Goal: Feedback & Contribution: Leave review/rating

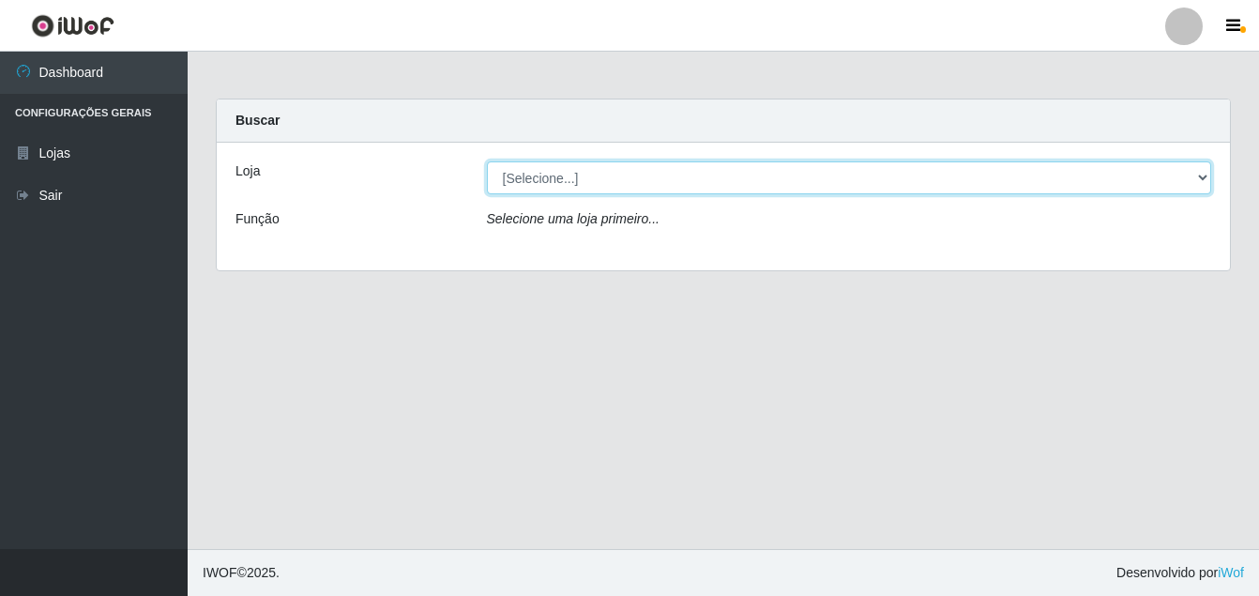
click at [626, 186] on select "[Selecione...] Ajubá Mercado" at bounding box center [849, 177] width 725 height 33
select select "402"
click at [487, 161] on select "[Selecione...] Ajubá Mercado" at bounding box center [849, 177] width 725 height 33
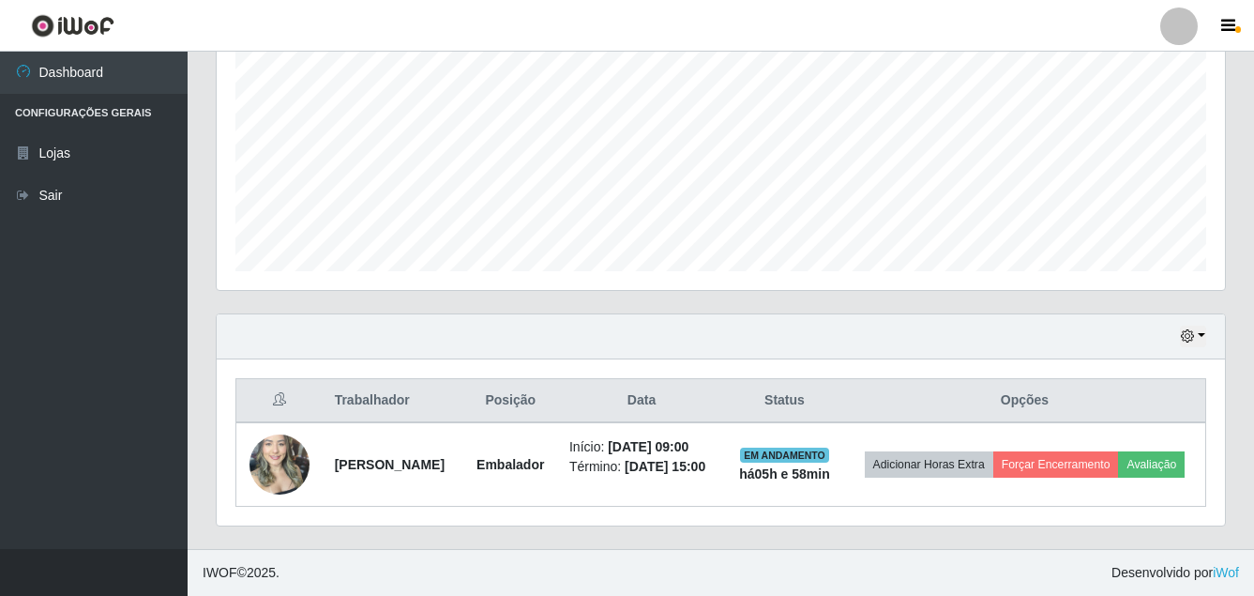
scroll to position [414, 0]
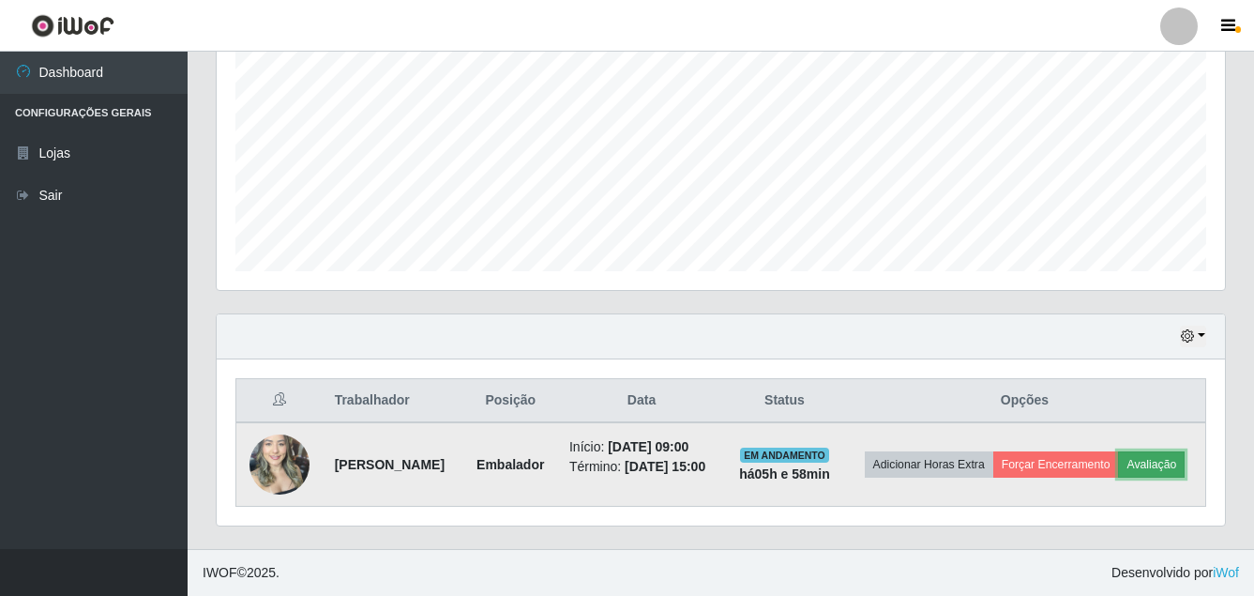
click at [1118, 464] on button "Avaliação" at bounding box center [1151, 464] width 67 height 26
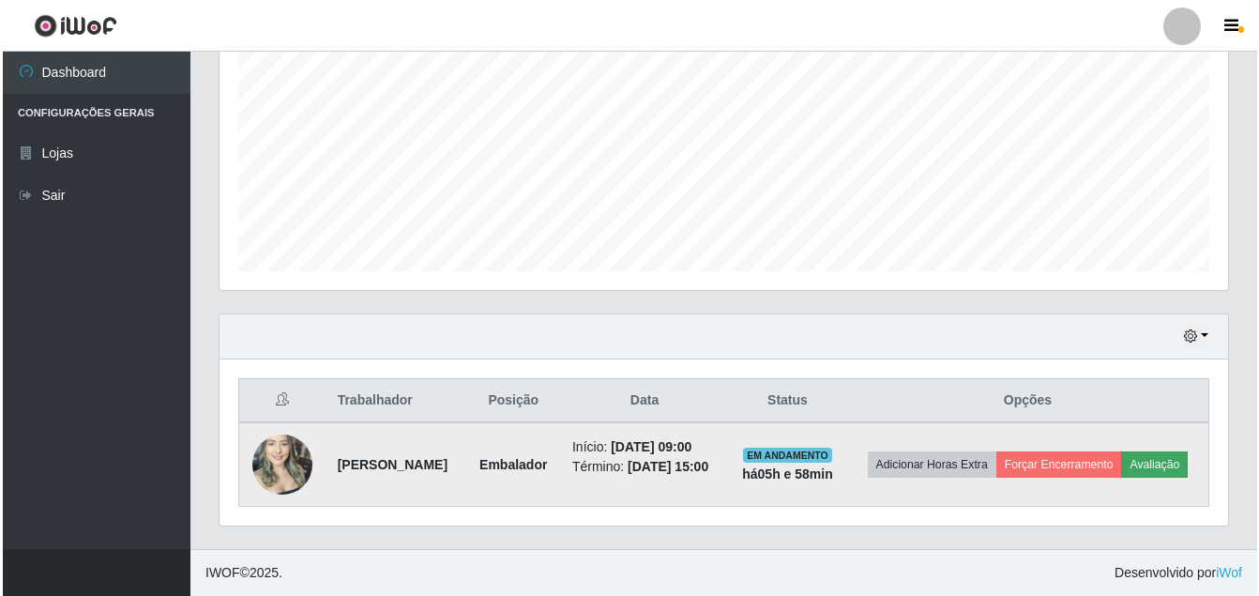
scroll to position [389, 999]
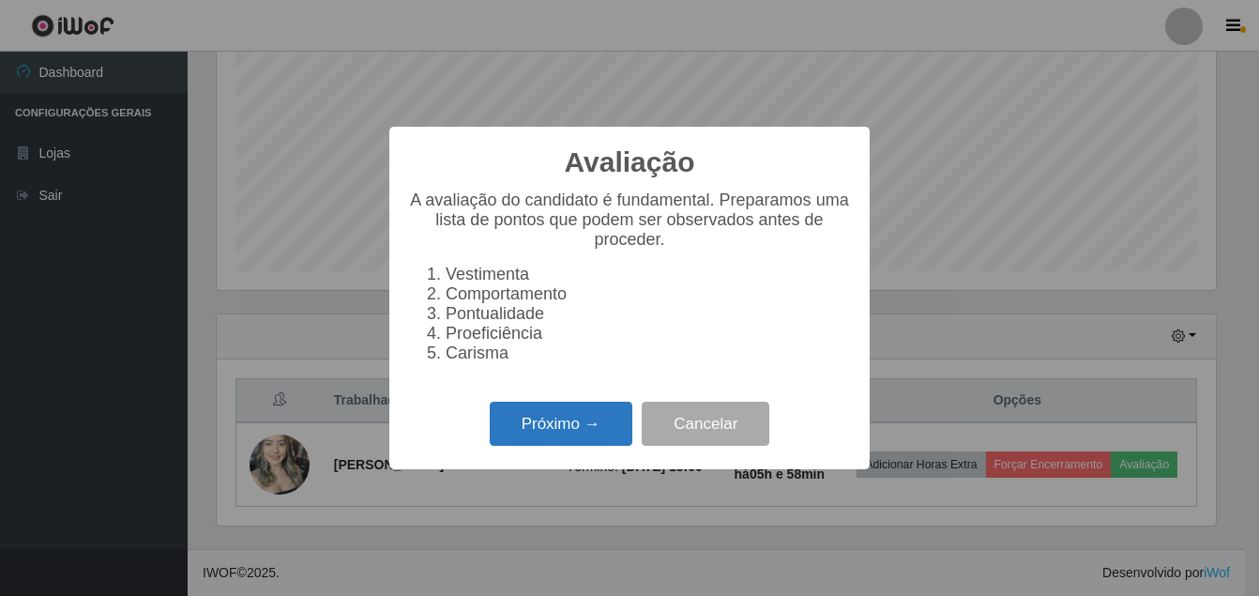
click at [544, 426] on button "Próximo →" at bounding box center [561, 423] width 143 height 44
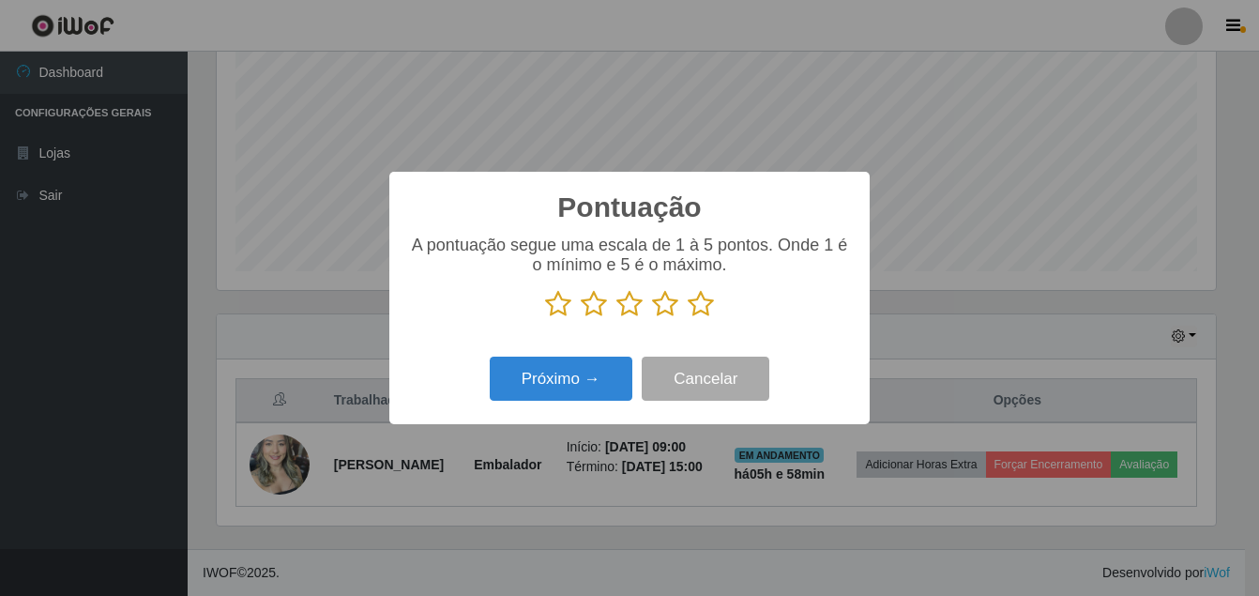
click at [701, 309] on icon at bounding box center [701, 304] width 26 height 28
click at [688, 318] on input "radio" at bounding box center [688, 318] width 0 height 0
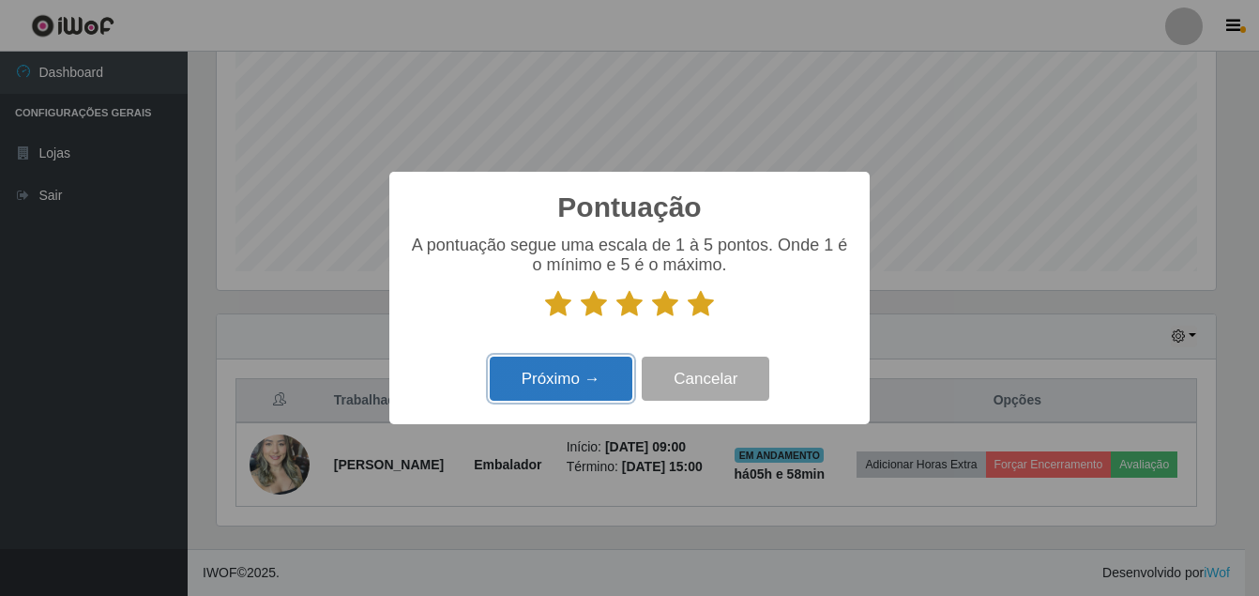
click at [512, 395] on button "Próximo →" at bounding box center [561, 378] width 143 height 44
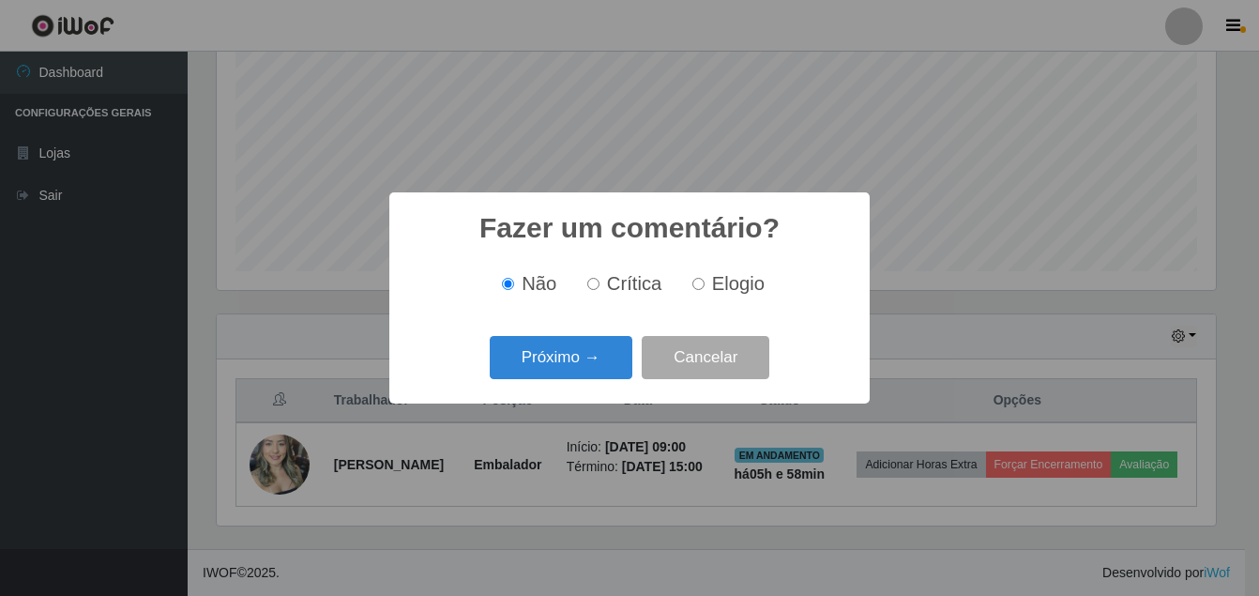
click at [703, 287] on input "Elogio" at bounding box center [698, 284] width 12 height 12
radio input "true"
click at [597, 345] on button "Próximo →" at bounding box center [561, 358] width 143 height 44
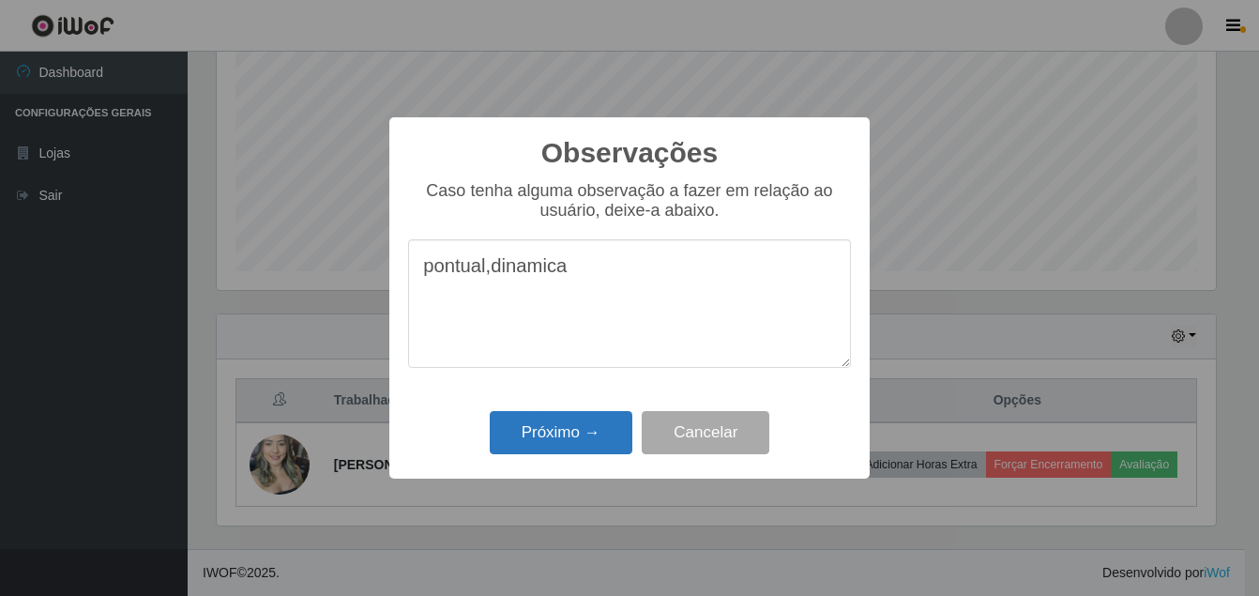
type textarea "pontual,dinamica"
click at [535, 431] on button "Próximo →" at bounding box center [561, 433] width 143 height 44
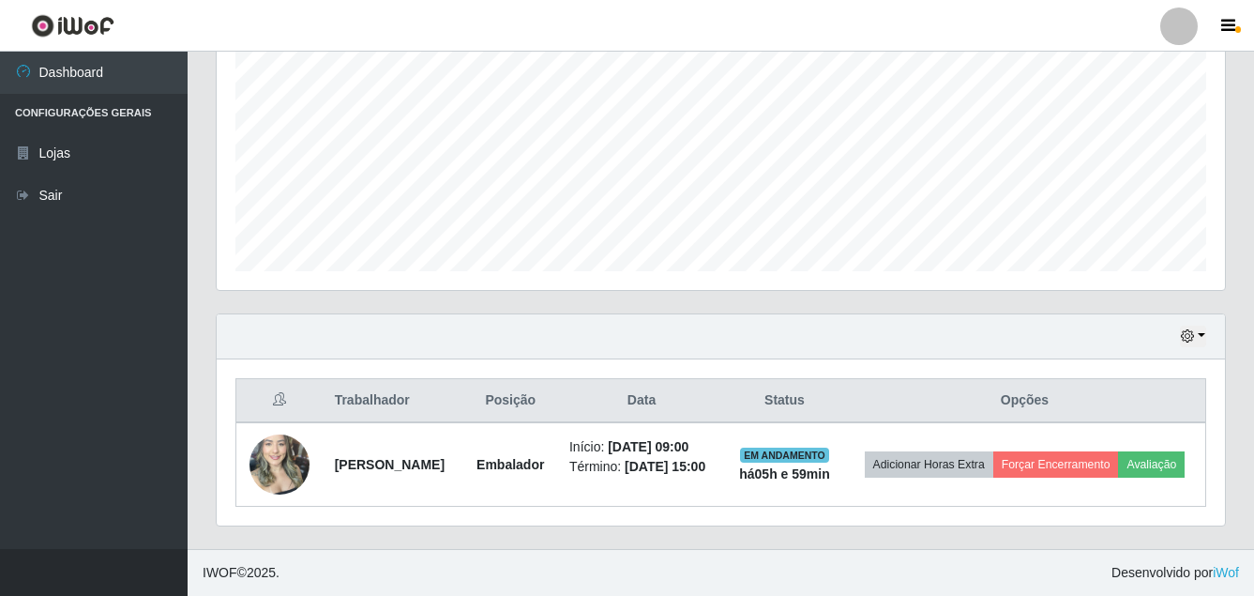
scroll to position [400, 0]
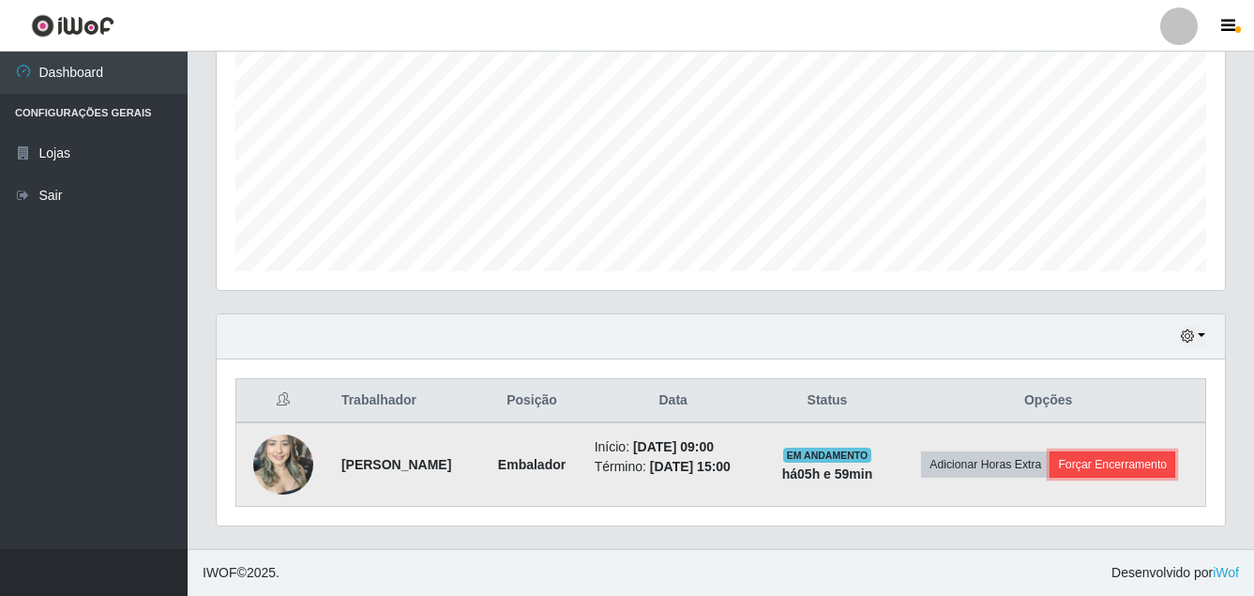
click at [1121, 464] on button "Forçar Encerramento" at bounding box center [1113, 464] width 126 height 26
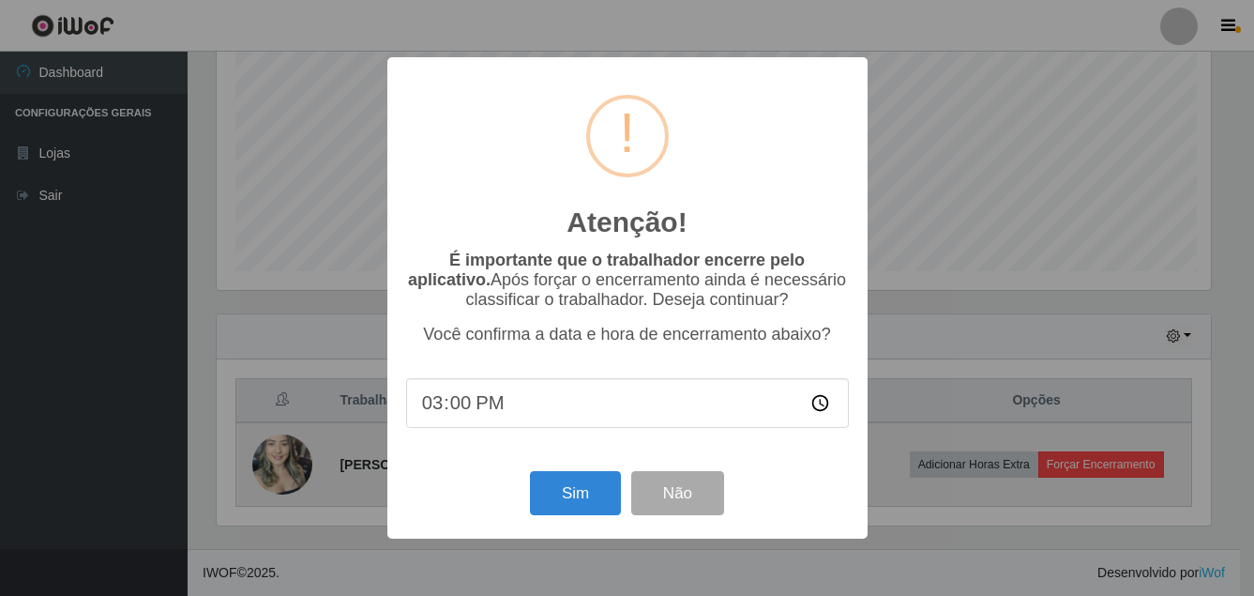
scroll to position [389, 999]
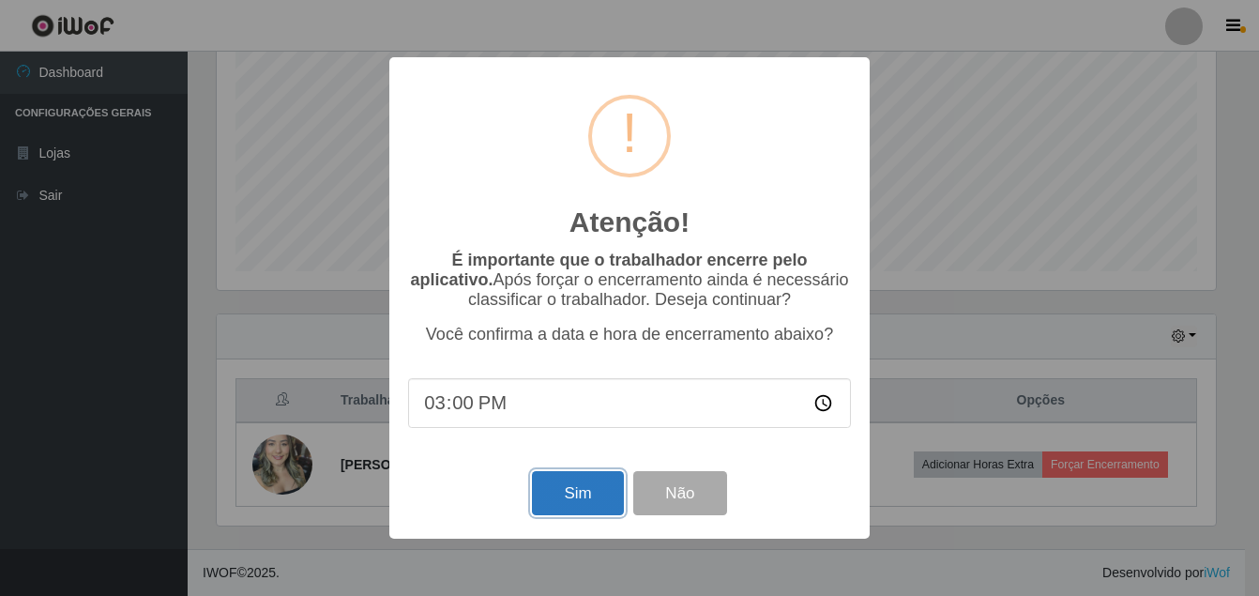
click at [558, 496] on button "Sim" at bounding box center [577, 493] width 91 height 44
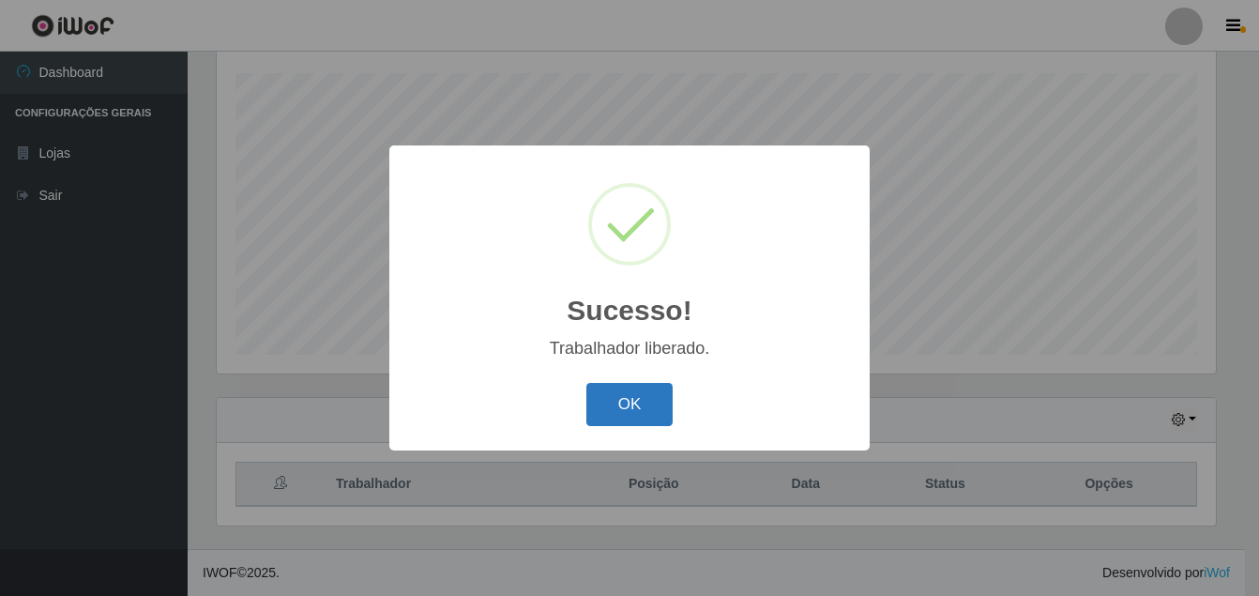
click at [615, 402] on button "OK" at bounding box center [629, 405] width 87 height 44
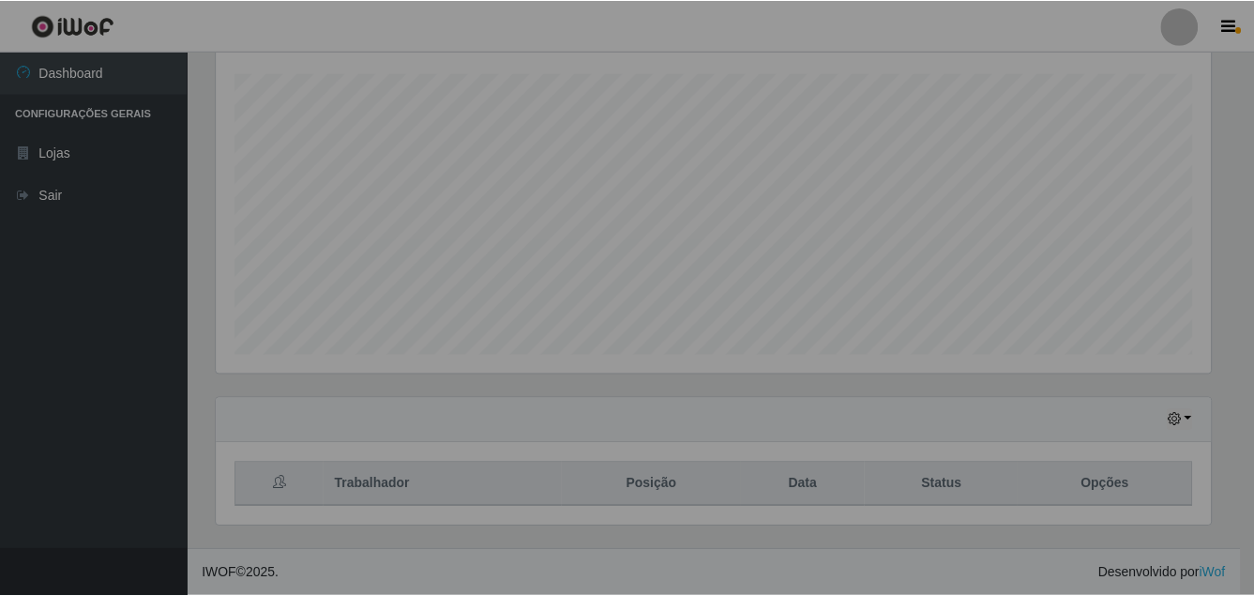
scroll to position [389, 1008]
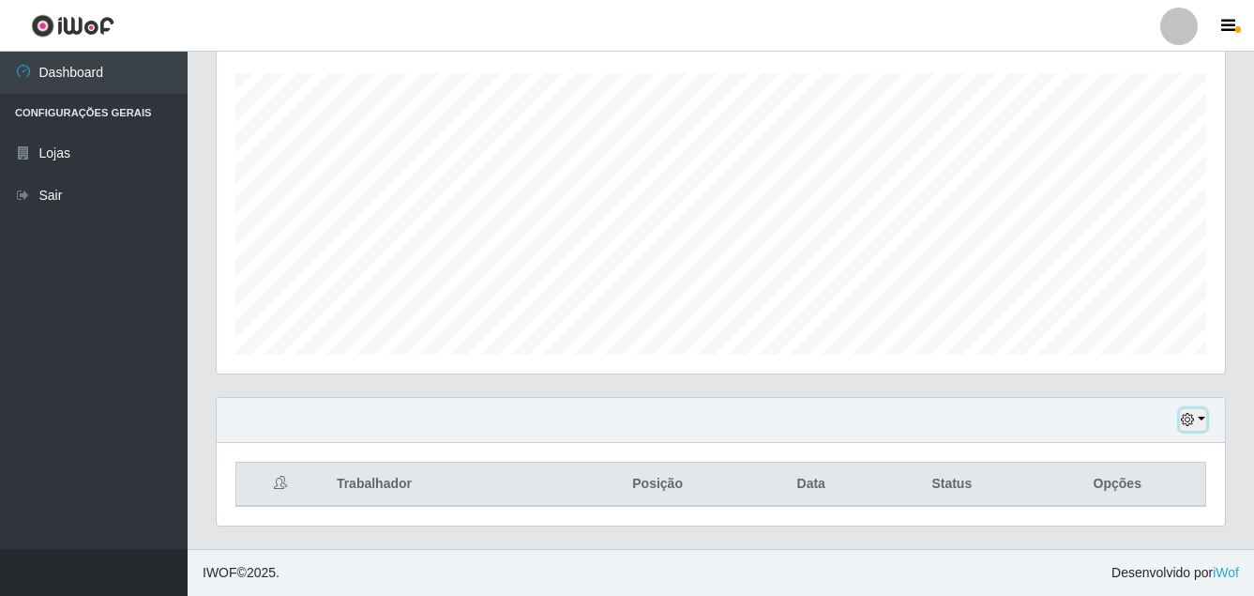
click at [1192, 413] on button "button" at bounding box center [1193, 420] width 26 height 22
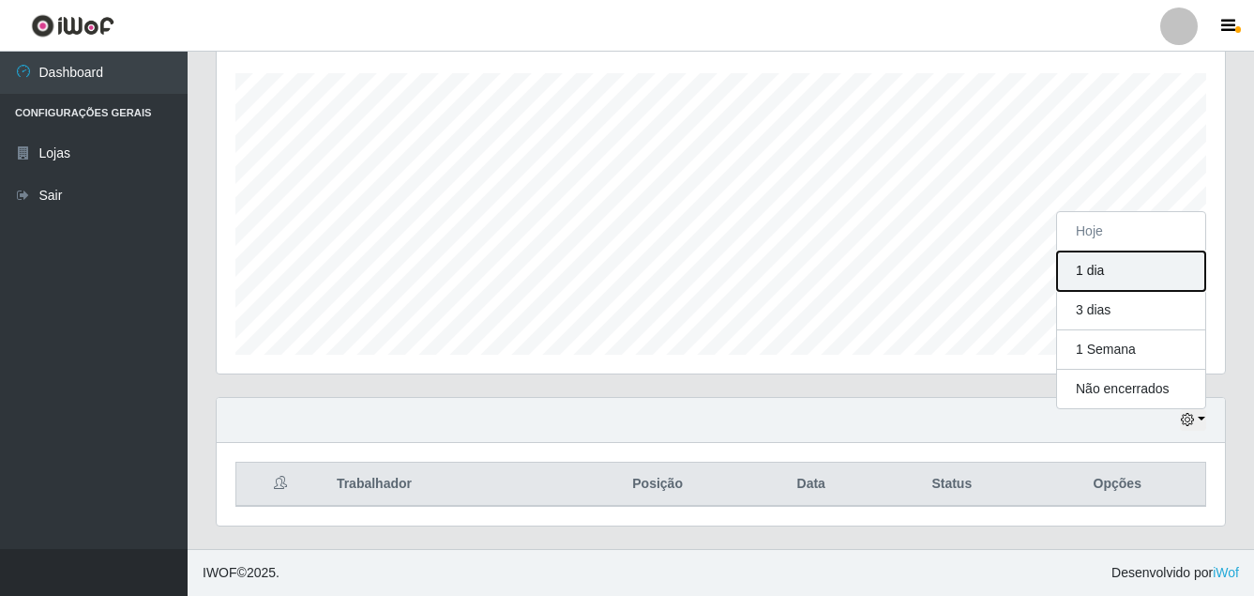
click at [1147, 273] on button "1 dia" at bounding box center [1131, 270] width 148 height 39
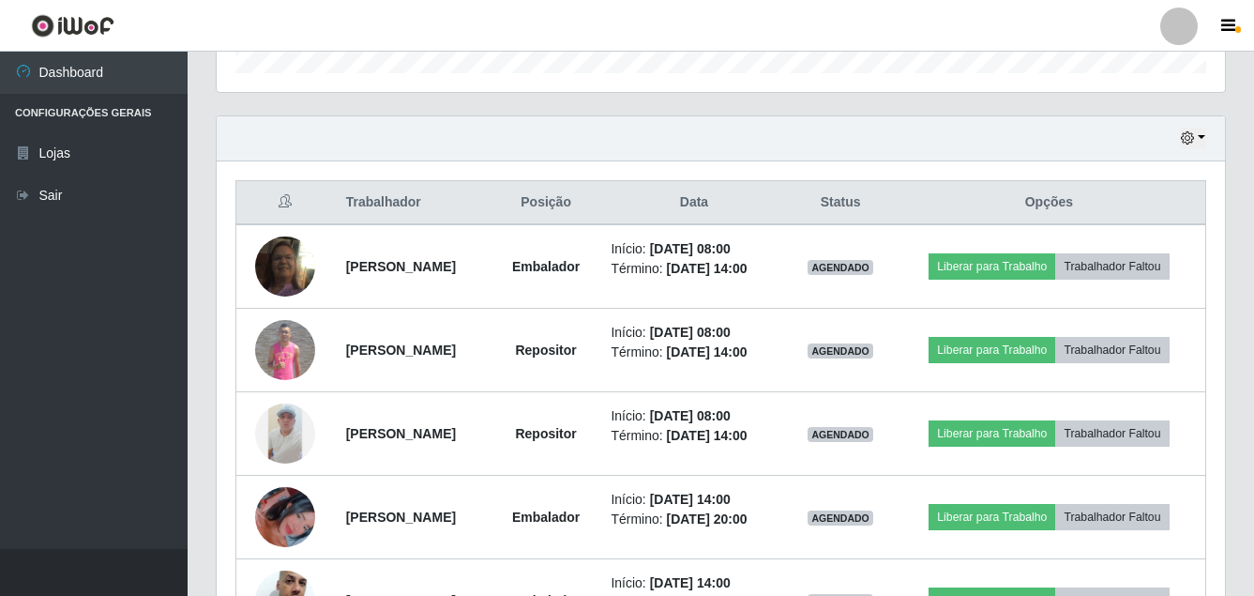
scroll to position [691, 0]
